Goal: Task Accomplishment & Management: Manage account settings

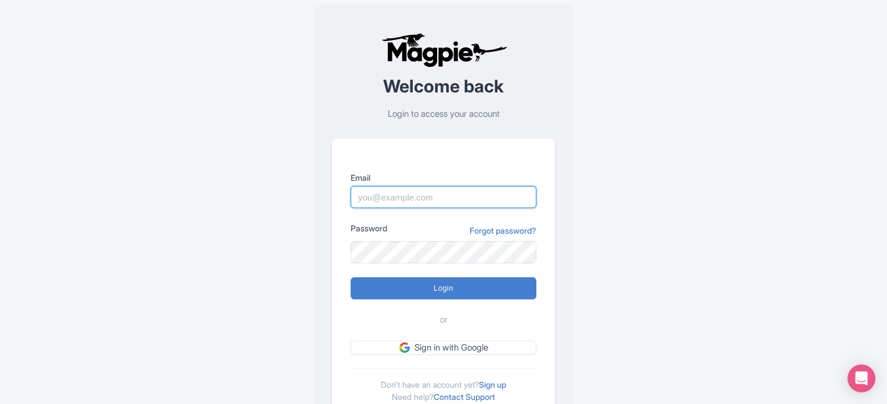
click at [383, 193] on input "Email" at bounding box center [444, 197] width 186 height 22
type input "rita@saboresmexicoft.com"
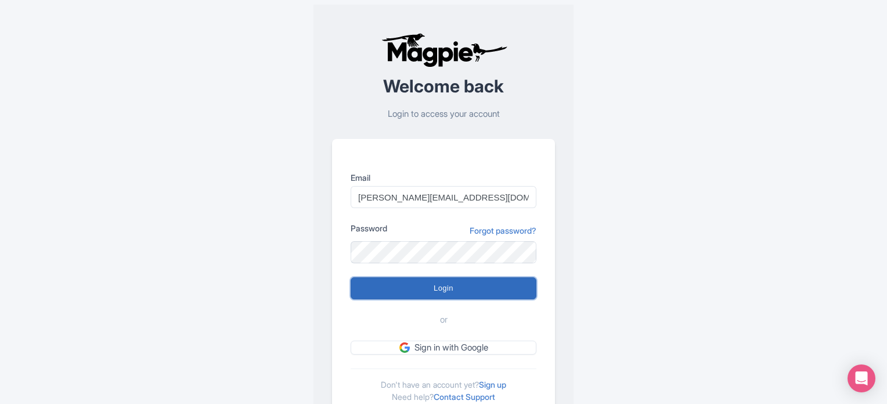
click at [427, 290] on input "Login" at bounding box center [444, 288] width 186 height 22
type input "Logging in..."
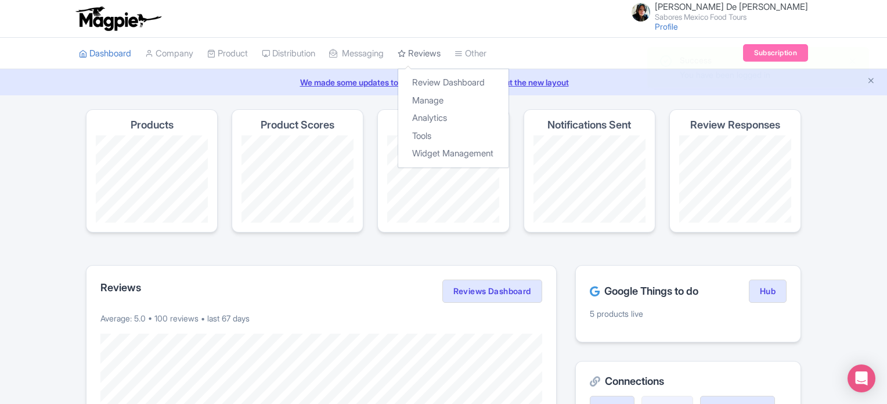
click at [430, 59] on link "Reviews" at bounding box center [419, 54] width 43 height 32
click at [438, 46] on link "Reviews" at bounding box center [419, 54] width 43 height 32
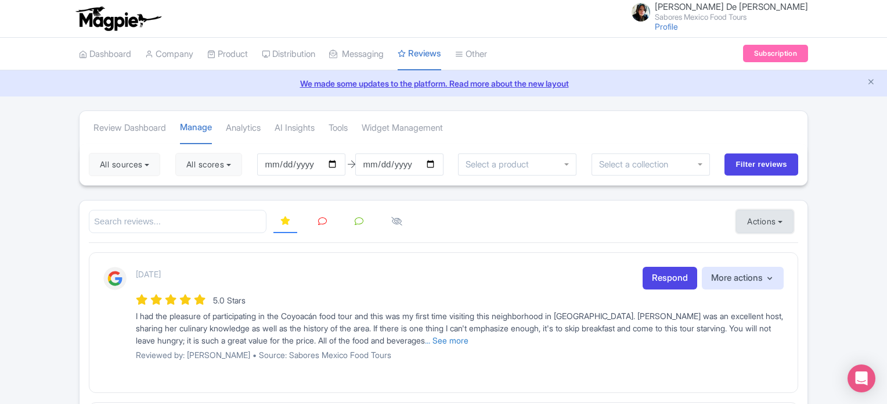
click at [774, 220] on button "Actions" at bounding box center [764, 221] width 57 height 23
click at [784, 248] on link "Import new reviews" at bounding box center [805, 250] width 136 height 23
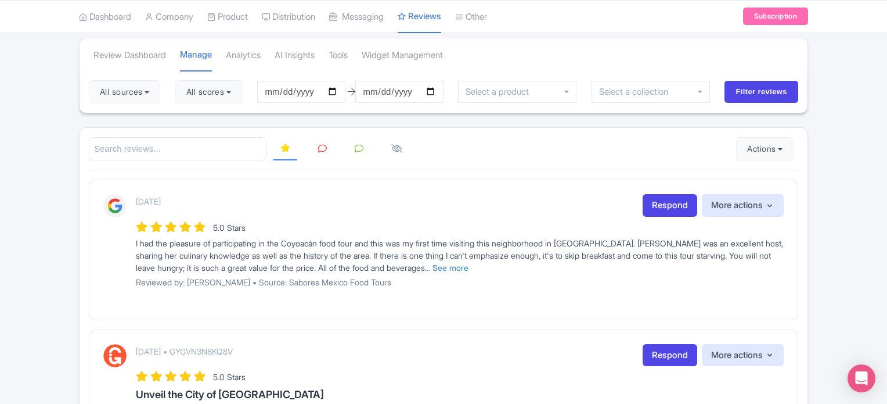
scroll to position [34, 0]
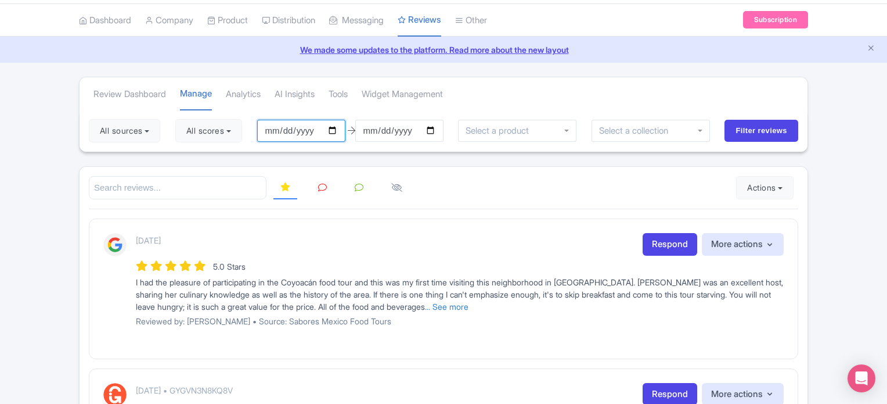
click at [338, 132] on input "2025-06-19" at bounding box center [301, 131] width 88 height 22
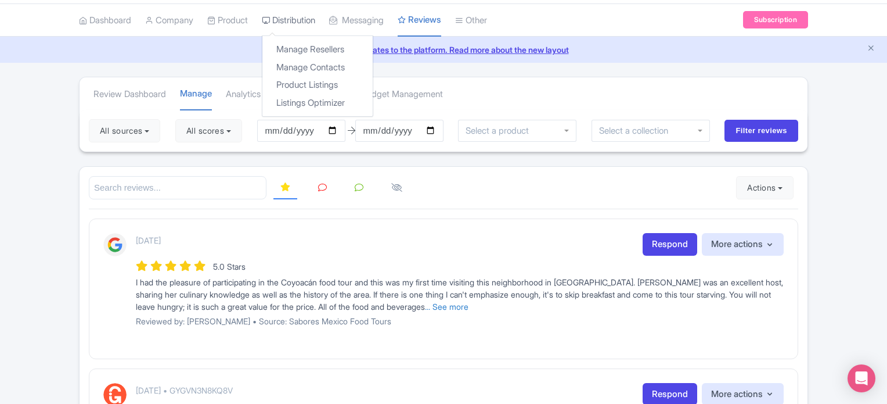
click at [315, 19] on link "Distribution" at bounding box center [288, 21] width 53 height 32
click at [321, 49] on link "Manage Resellers" at bounding box center [318, 50] width 110 height 18
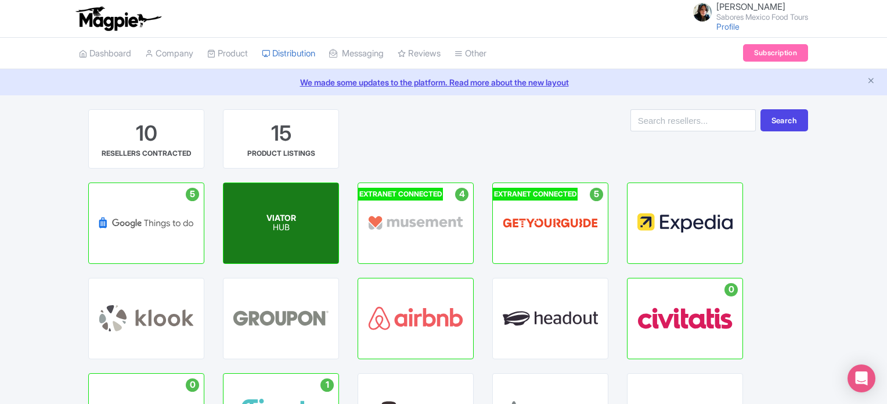
click at [286, 208] on div "VIATOR HUB" at bounding box center [281, 223] width 115 height 80
click at [284, 219] on span "VIATOR" at bounding box center [282, 218] width 30 height 10
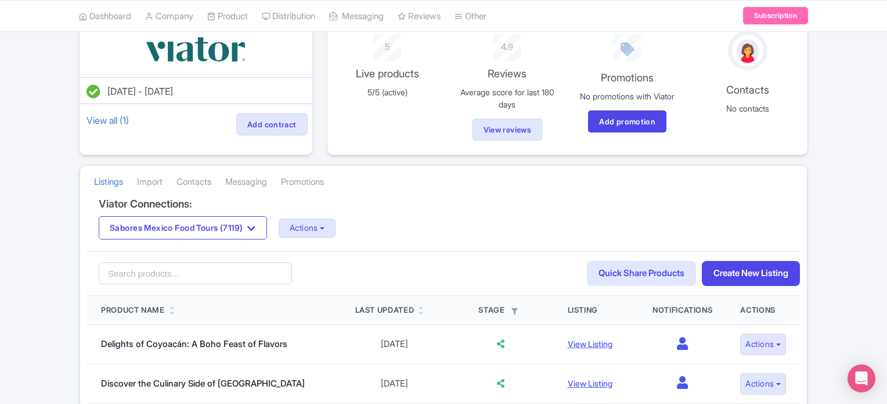
scroll to position [95, 0]
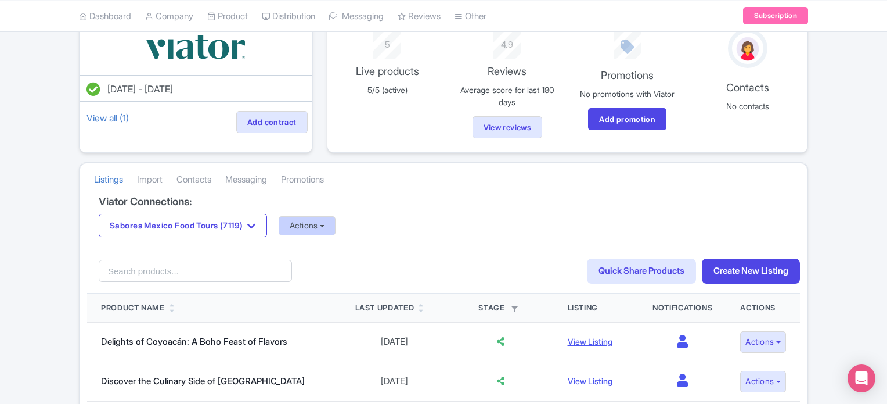
click at [329, 218] on button "Actions" at bounding box center [307, 225] width 57 height 19
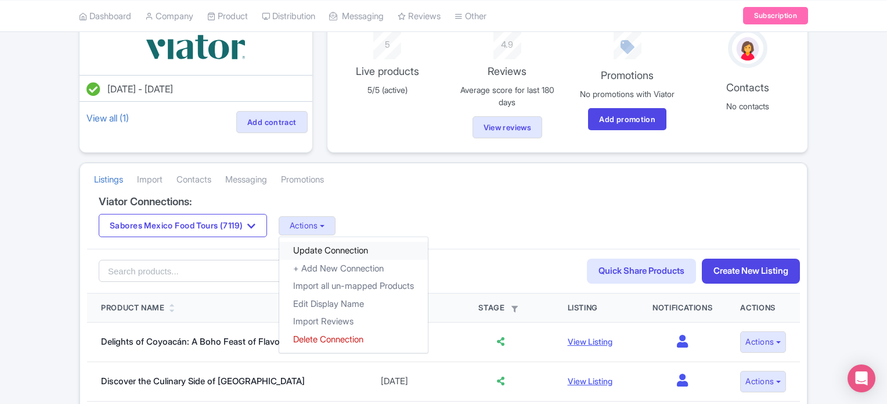
click at [358, 243] on link "Update Connection" at bounding box center [353, 251] width 149 height 18
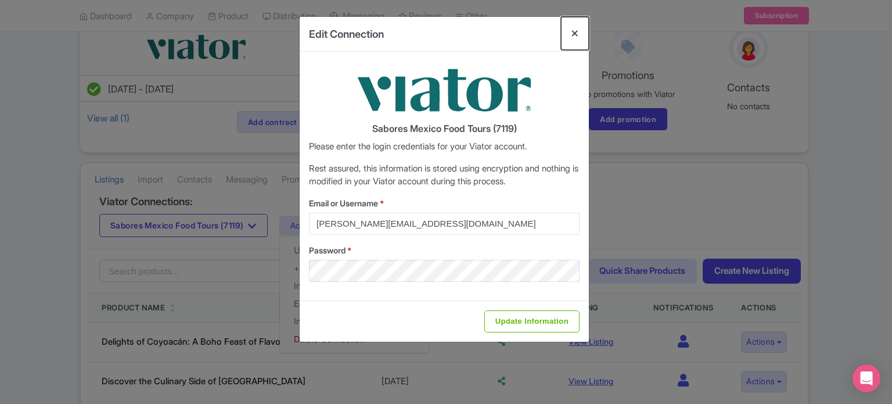
click at [576, 37] on button "Close" at bounding box center [575, 33] width 28 height 33
